Goal: Find contact information: Find contact information

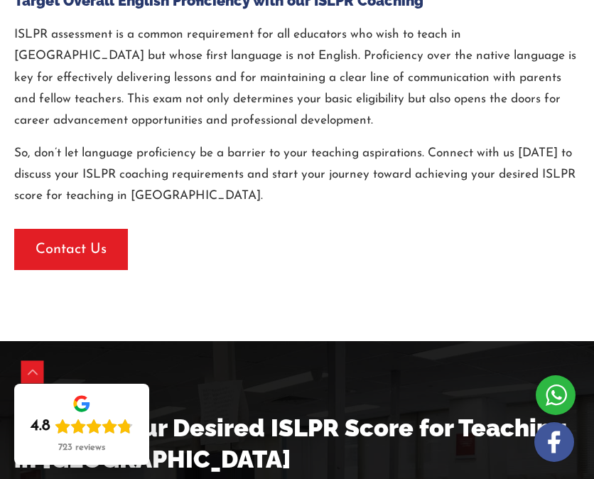
scroll to position [3353, 0]
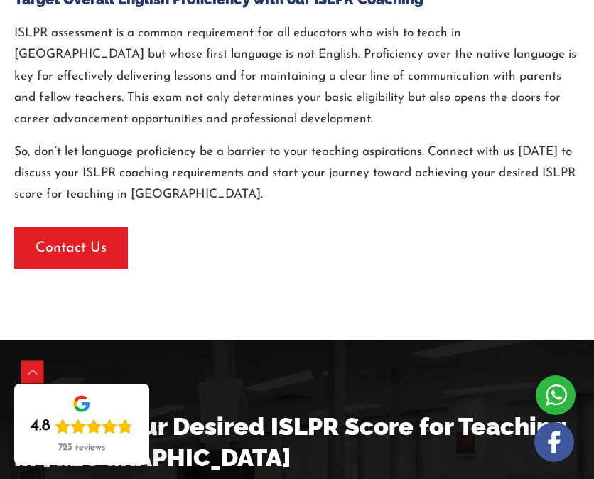
click at [61, 233] on span "button" at bounding box center [71, 247] width 114 height 41
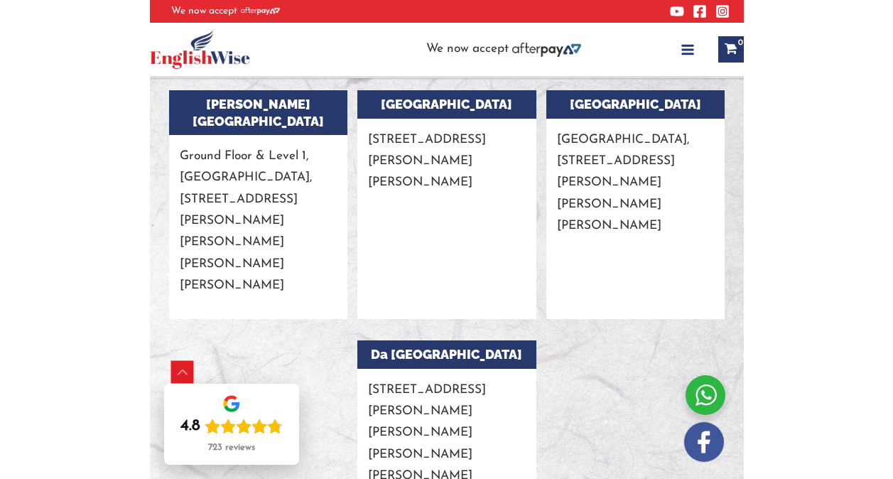
scroll to position [2043, 0]
